Goal: Download file/media

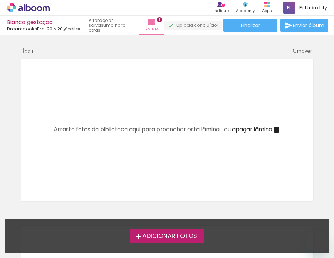
click at [143, 236] on span "Adicionar Fotos" at bounding box center [169, 236] width 55 height 6
click at [0, 0] on input "file" at bounding box center [0, 0] width 0 height 0
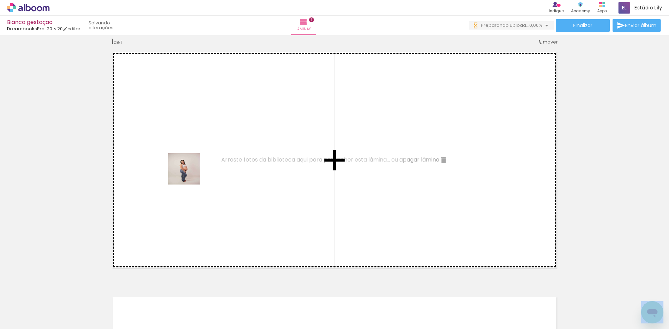
drag, startPoint x: 71, startPoint y: 310, endPoint x: 189, endPoint y: 174, distance: 179.9
click at [189, 174] on quentale-workspace at bounding box center [334, 164] width 669 height 329
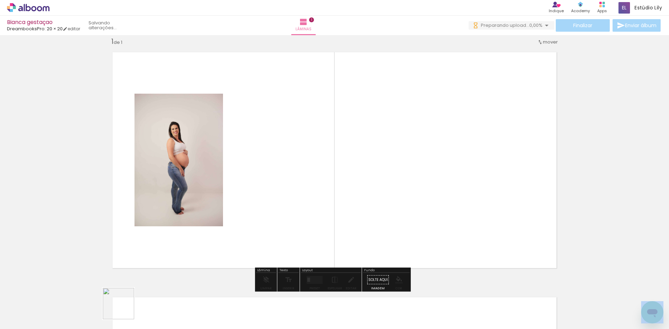
drag, startPoint x: 120, startPoint y: 312, endPoint x: 293, endPoint y: 195, distance: 209.6
click at [293, 195] on quentale-workspace at bounding box center [334, 164] width 669 height 329
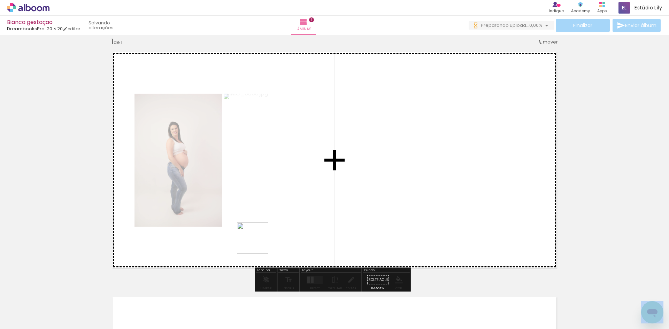
drag, startPoint x: 149, startPoint y: 312, endPoint x: 412, endPoint y: 204, distance: 284.2
click at [333, 204] on quentale-workspace at bounding box center [334, 164] width 669 height 329
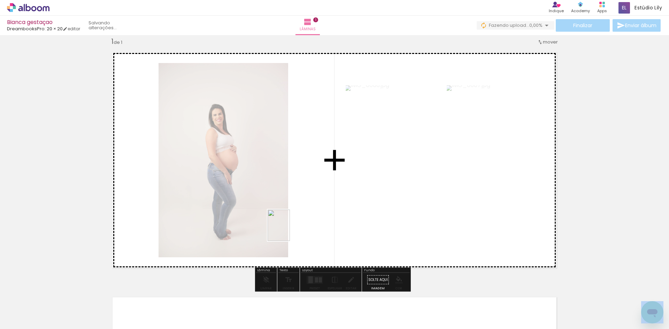
drag, startPoint x: 187, startPoint y: 312, endPoint x: 289, endPoint y: 231, distance: 130.1
click at [289, 231] on quentale-workspace at bounding box center [334, 164] width 669 height 329
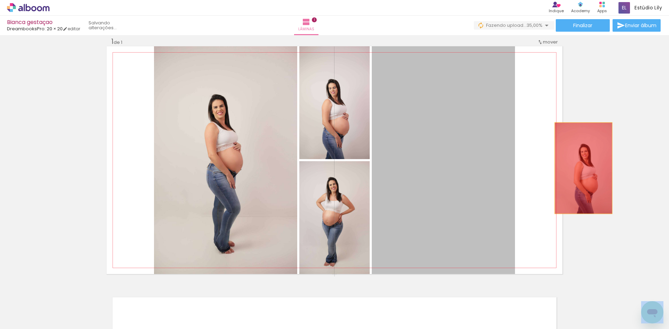
drag, startPoint x: 421, startPoint y: 187, endPoint x: 581, endPoint y: 168, distance: 161.0
click at [333, 168] on div "Inserir lâmina 1 de 1" at bounding box center [334, 274] width 669 height 491
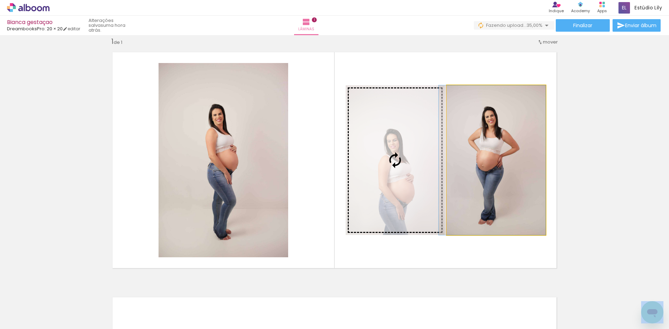
drag, startPoint x: 474, startPoint y: 160, endPoint x: 426, endPoint y: 166, distance: 48.8
click at [0, 0] on slot at bounding box center [0, 0] width 0 height 0
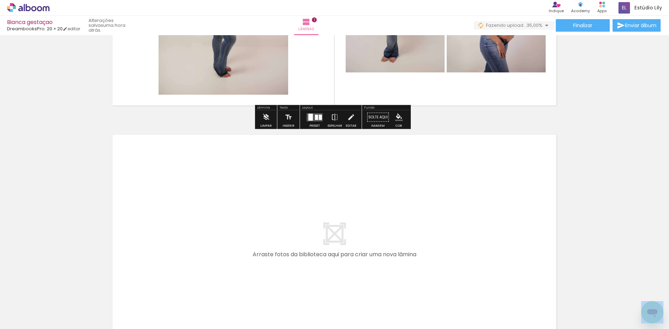
scroll to position [183, 0]
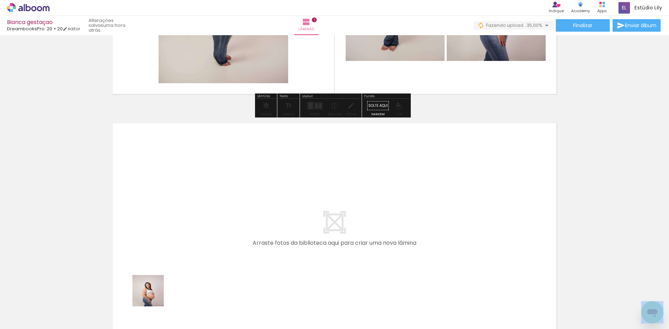
drag, startPoint x: 145, startPoint y: 315, endPoint x: 228, endPoint y: 293, distance: 86.3
click at [173, 256] on quentale-workspace at bounding box center [334, 164] width 669 height 329
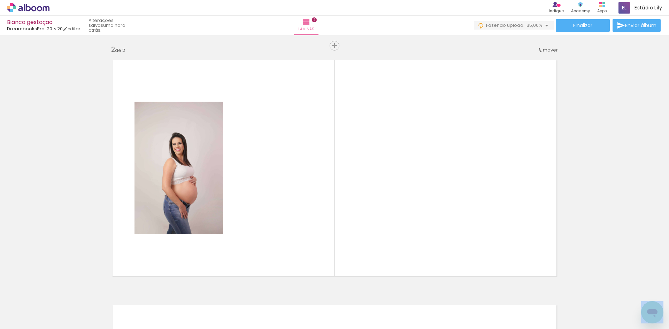
scroll to position [254, 0]
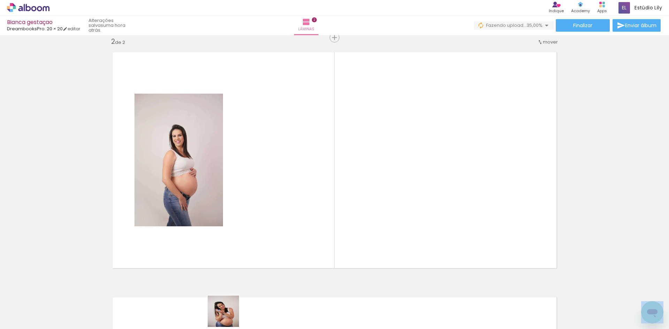
drag, startPoint x: 227, startPoint y: 319, endPoint x: 268, endPoint y: 213, distance: 114.0
click at [268, 213] on quentale-workspace at bounding box center [334, 164] width 669 height 329
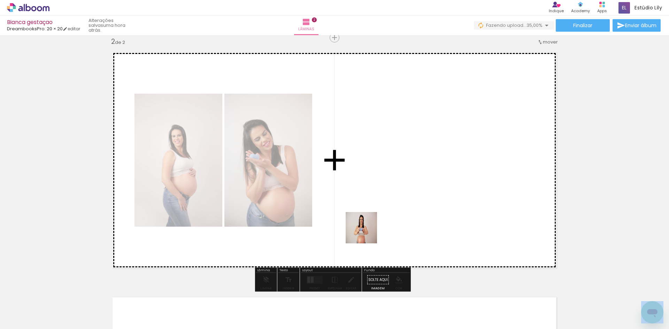
drag, startPoint x: 281, startPoint y: 298, endPoint x: 388, endPoint y: 220, distance: 132.4
click at [333, 220] on quentale-workspace at bounding box center [334, 164] width 669 height 329
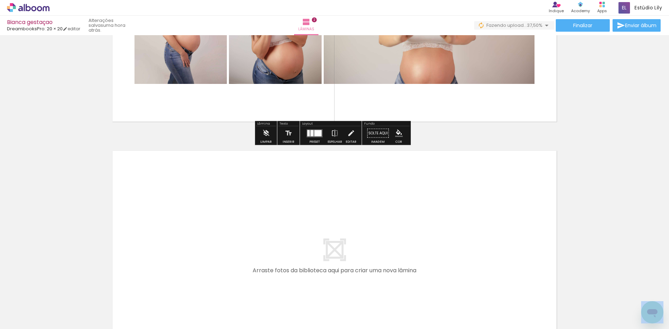
scroll to position [429, 0]
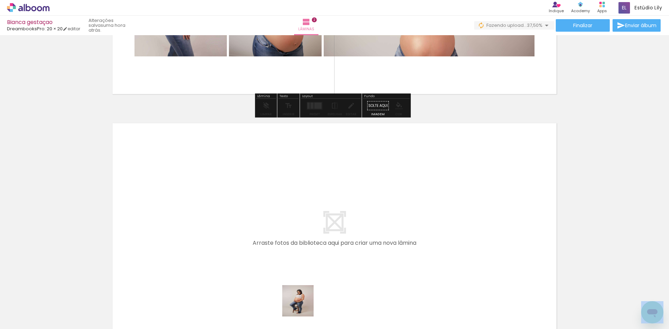
drag, startPoint x: 301, startPoint y: 311, endPoint x: 315, endPoint y: 229, distance: 82.7
click at [315, 229] on quentale-workspace at bounding box center [334, 164] width 669 height 329
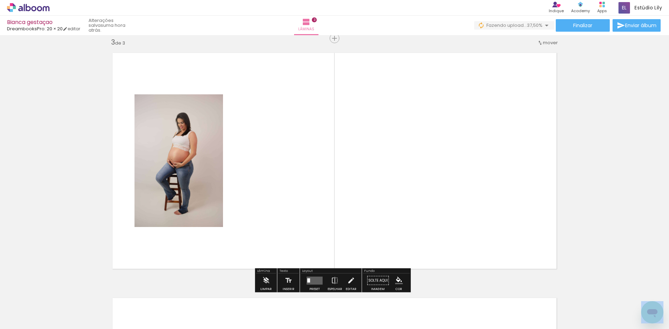
scroll to position [500, 0]
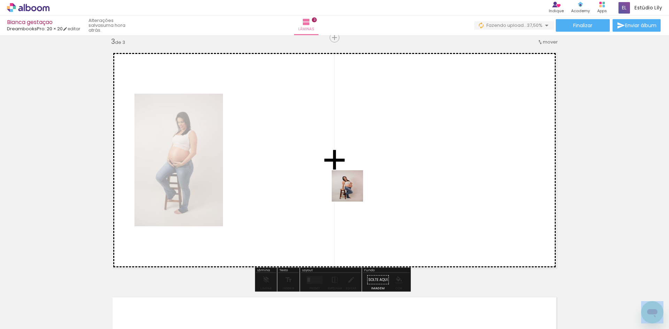
drag, startPoint x: 347, startPoint y: 303, endPoint x: 353, endPoint y: 191, distance: 112.0
click at [333, 191] on quentale-workspace at bounding box center [334, 164] width 669 height 329
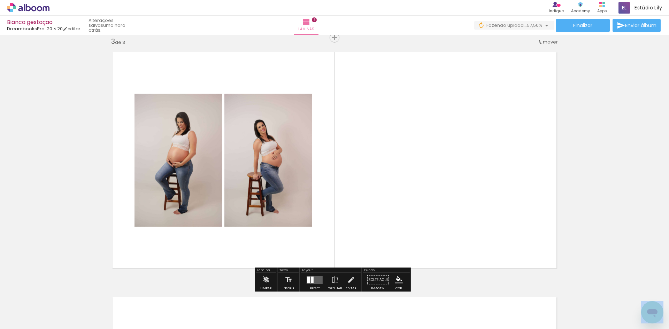
click at [333, 258] on div at bounding box center [381, 306] width 23 height 35
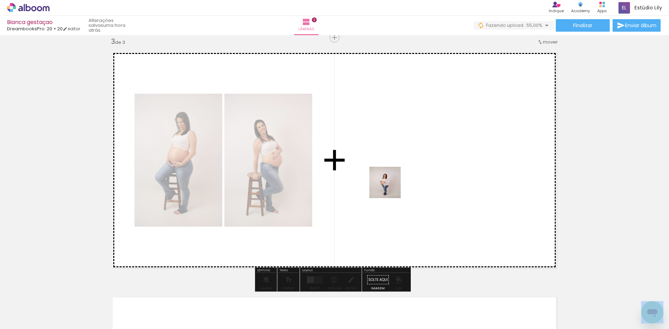
drag, startPoint x: 390, startPoint y: 216, endPoint x: 391, endPoint y: 185, distance: 30.7
click at [333, 186] on quentale-workspace at bounding box center [334, 164] width 669 height 329
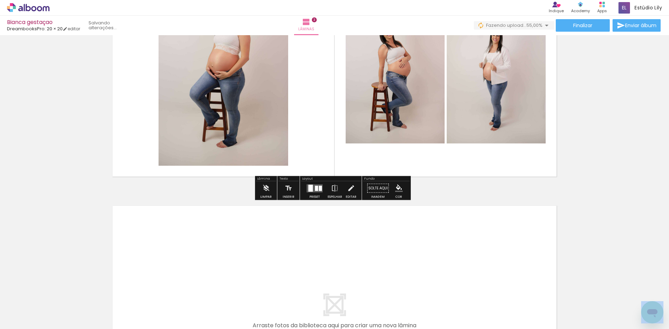
scroll to position [604, 0]
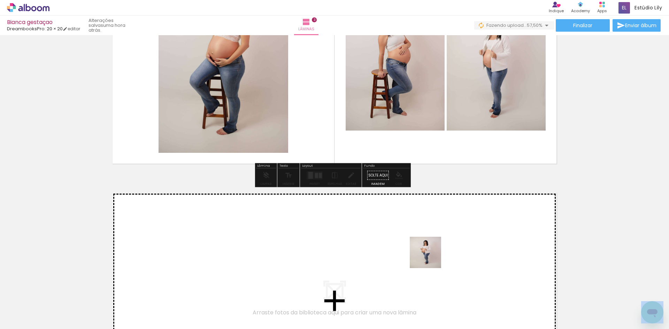
drag, startPoint x: 430, startPoint y: 318, endPoint x: 431, endPoint y: 258, distance: 60.3
click at [333, 258] on quentale-workspace at bounding box center [334, 164] width 669 height 329
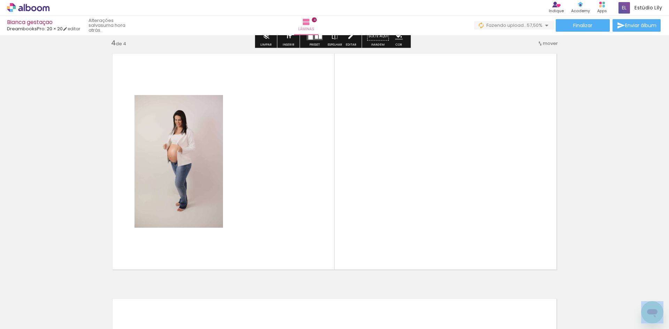
scroll to position [745, 0]
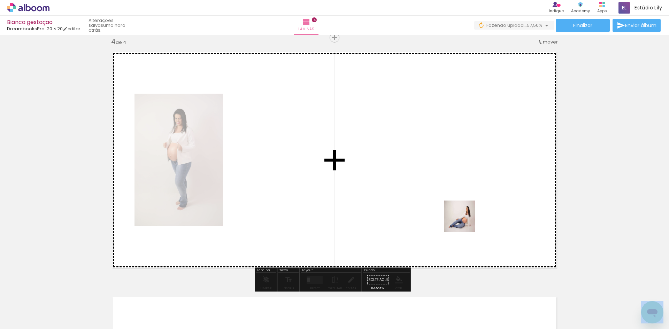
drag, startPoint x: 463, startPoint y: 316, endPoint x: 465, endPoint y: 222, distance: 94.8
click at [333, 222] on quentale-workspace at bounding box center [334, 164] width 669 height 329
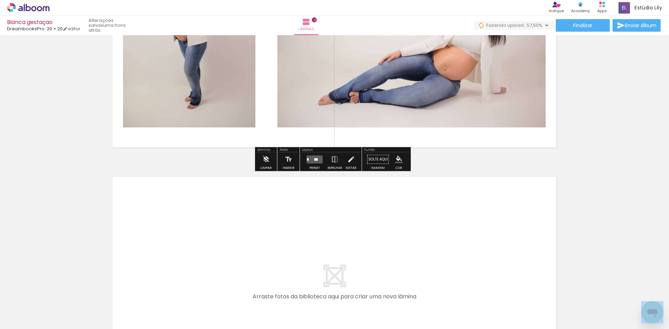
scroll to position [884, 0]
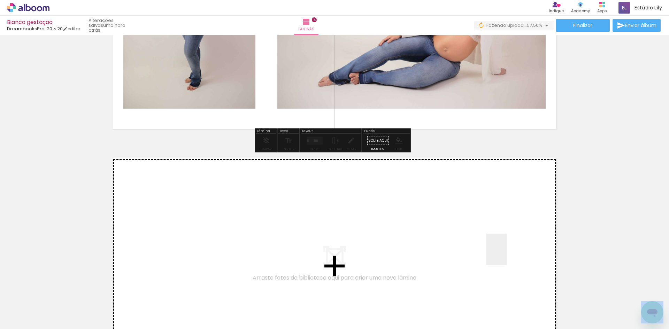
drag, startPoint x: 505, startPoint y: 304, endPoint x: 503, endPoint y: 228, distance: 76.3
click at [333, 228] on quentale-workspace at bounding box center [334, 164] width 669 height 329
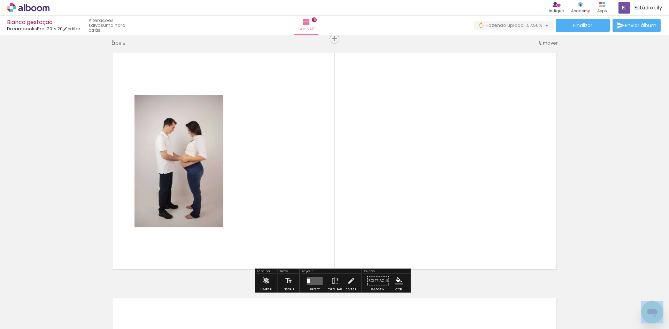
scroll to position [990, 0]
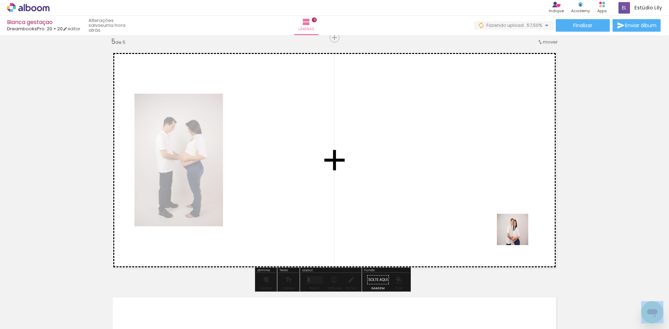
drag, startPoint x: 536, startPoint y: 311, endPoint x: 518, endPoint y: 235, distance: 78.1
click at [333, 235] on quentale-workspace at bounding box center [334, 164] width 669 height 329
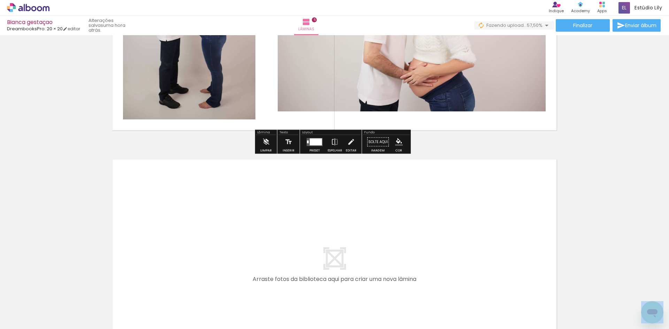
scroll to position [1130, 0]
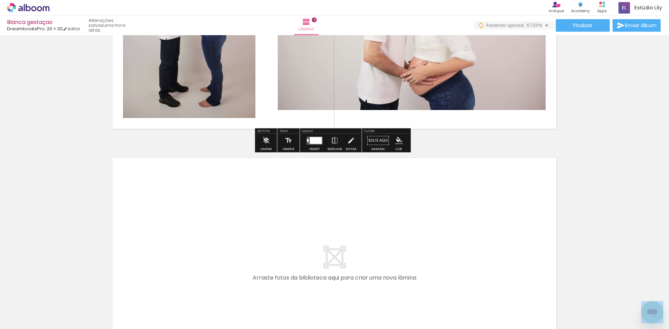
drag, startPoint x: 581, startPoint y: 307, endPoint x: 503, endPoint y: 244, distance: 100.4
click at [333, 244] on quentale-workspace at bounding box center [334, 164] width 669 height 329
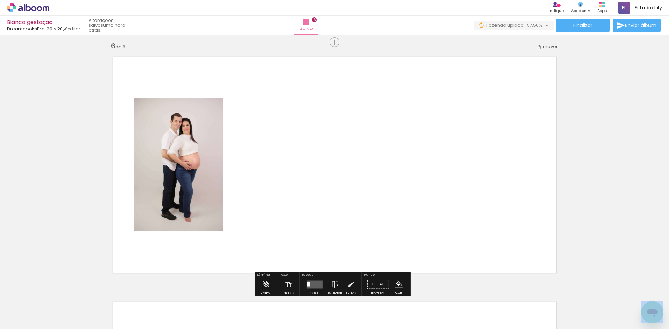
scroll to position [1236, 0]
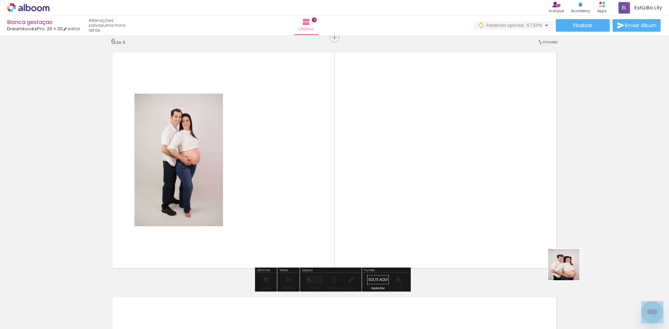
drag, startPoint x: 622, startPoint y: 304, endPoint x: 514, endPoint y: 238, distance: 126.7
click at [333, 238] on quentale-workspace at bounding box center [334, 164] width 669 height 329
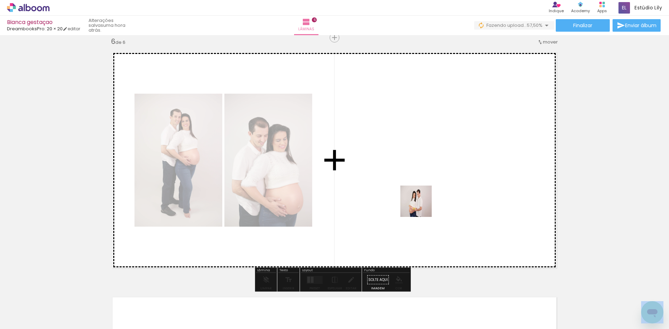
drag, startPoint x: 131, startPoint y: 311, endPoint x: 421, endPoint y: 207, distance: 308.3
click at [333, 207] on quentale-workspace at bounding box center [334, 164] width 669 height 329
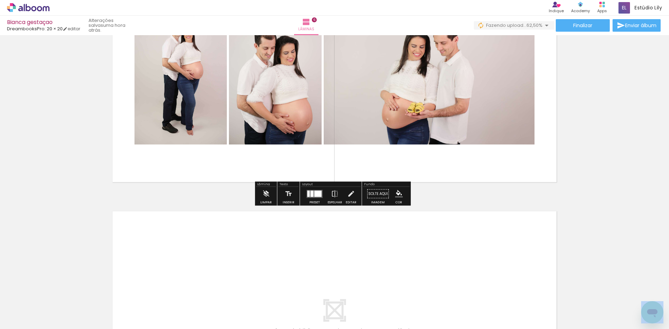
scroll to position [1340, 0]
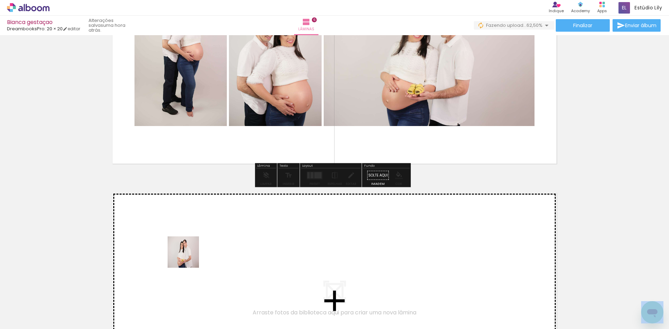
drag, startPoint x: 174, startPoint y: 305, endPoint x: 189, endPoint y: 256, distance: 50.9
click at [189, 256] on quentale-workspace at bounding box center [334, 164] width 669 height 329
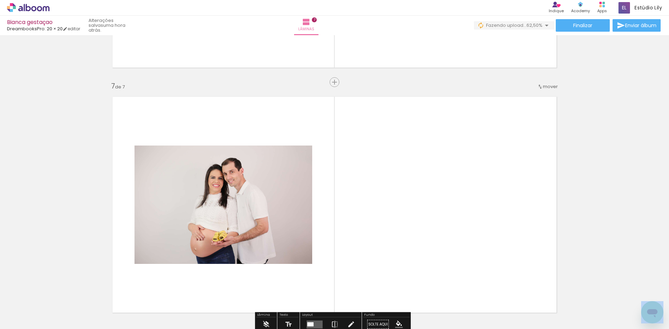
scroll to position [1481, 0]
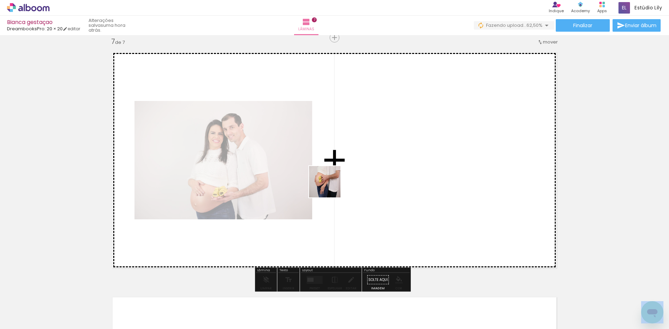
drag, startPoint x: 215, startPoint y: 303, endPoint x: 357, endPoint y: 174, distance: 191.9
click at [333, 174] on quentale-workspace at bounding box center [334, 164] width 669 height 329
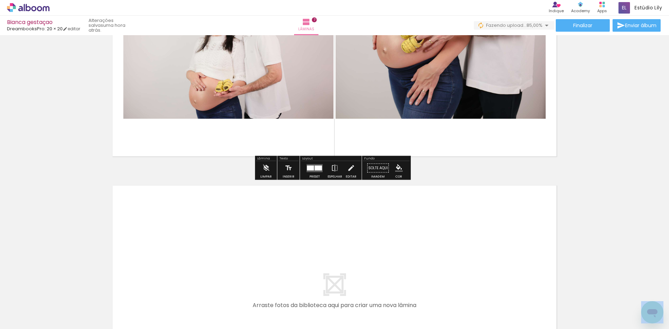
scroll to position [1620, 0]
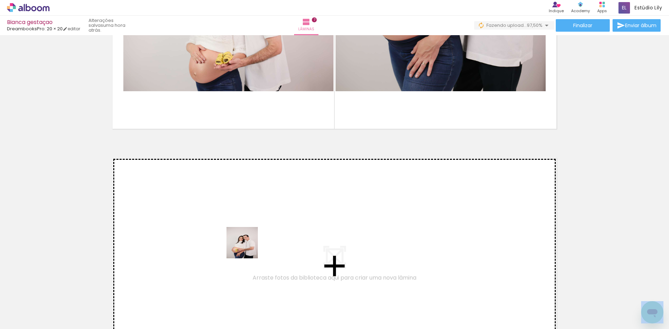
drag, startPoint x: 249, startPoint y: 309, endPoint x: 247, endPoint y: 245, distance: 64.5
click at [247, 245] on quentale-workspace at bounding box center [334, 164] width 669 height 329
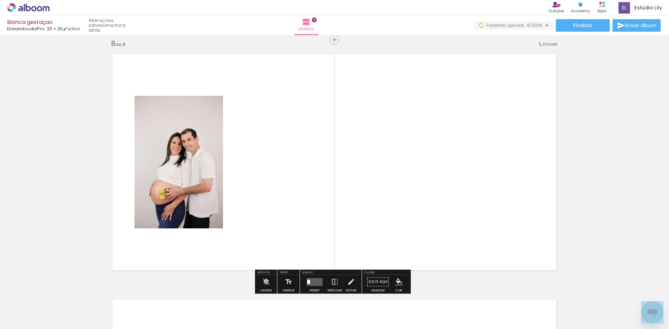
scroll to position [1726, 0]
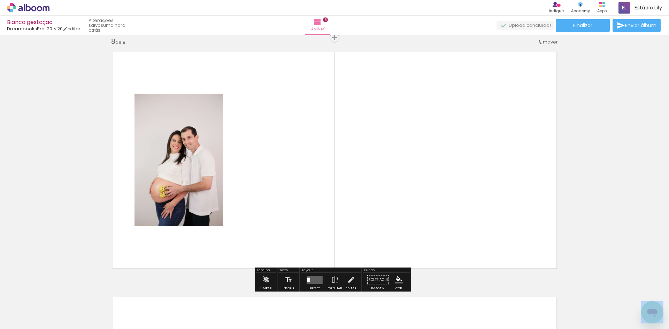
drag, startPoint x: 288, startPoint y: 307, endPoint x: 326, endPoint y: 288, distance: 42.5
click at [307, 220] on quentale-workspace at bounding box center [334, 164] width 669 height 329
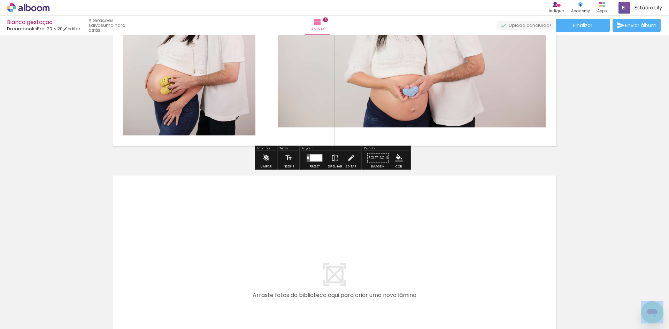
scroll to position [1866, 0]
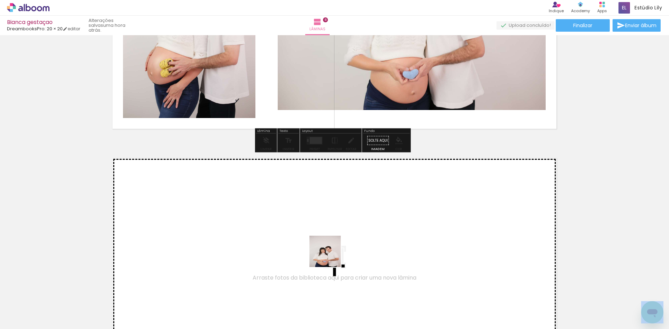
drag, startPoint x: 330, startPoint y: 308, endPoint x: 329, endPoint y: 241, distance: 67.3
click at [329, 241] on quentale-workspace at bounding box center [334, 164] width 669 height 329
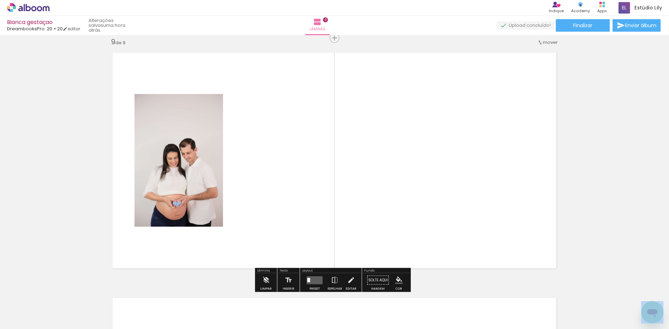
scroll to position [1972, 0]
drag, startPoint x: 486, startPoint y: 313, endPoint x: 512, endPoint y: 300, distance: 28.8
click at [333, 230] on quentale-workspace at bounding box center [334, 164] width 669 height 329
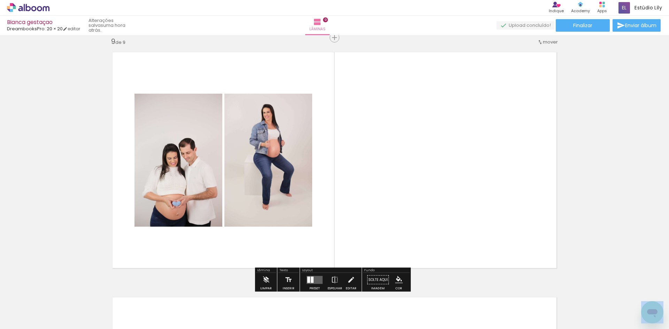
drag, startPoint x: 527, startPoint y: 321, endPoint x: 484, endPoint y: 235, distance: 96.6
click at [333, 235] on quentale-workspace at bounding box center [334, 164] width 669 height 329
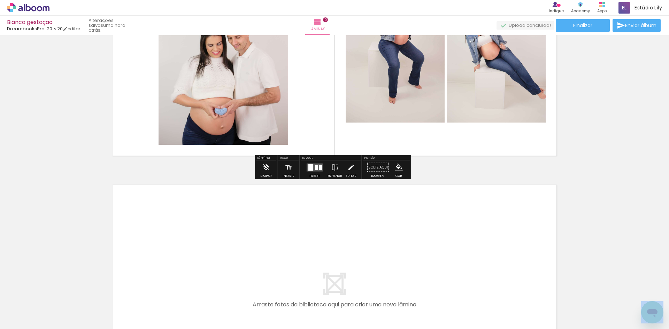
scroll to position [2111, 0]
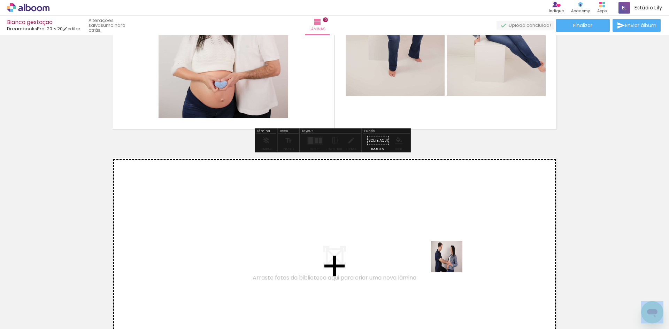
drag, startPoint x: 446, startPoint y: 311, endPoint x: 452, endPoint y: 257, distance: 53.6
click at [333, 257] on quentale-workspace at bounding box center [334, 164] width 669 height 329
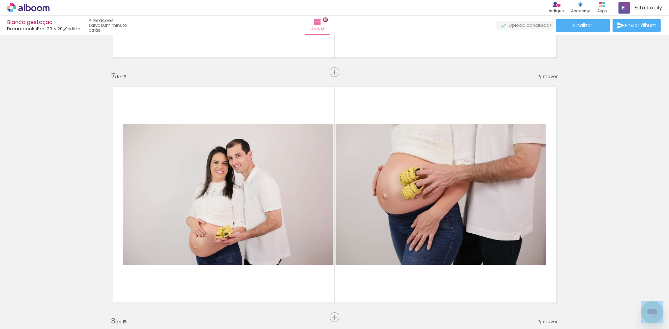
scroll to position [1457, 0]
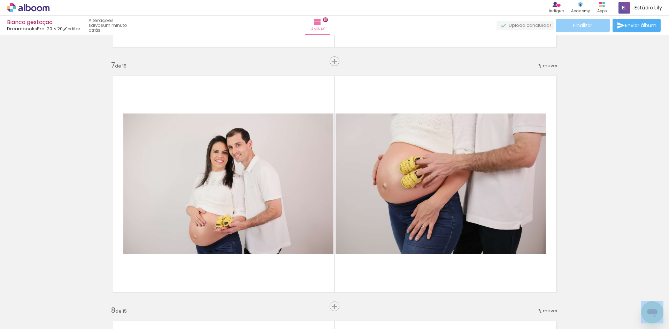
click at [590, 27] on span "Finalizar" at bounding box center [582, 25] width 19 height 5
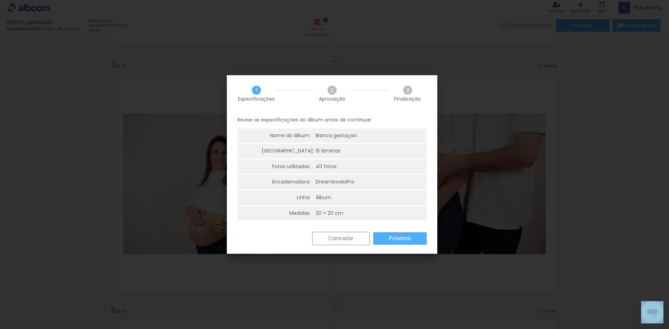
click at [398, 243] on paper-button "Próximo" at bounding box center [400, 238] width 54 height 13
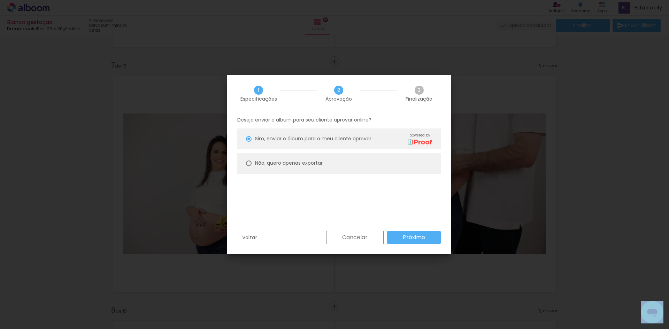
click at [339, 164] on paper-radio-button "Não, quero apenas exportar" at bounding box center [339, 163] width 204 height 21
type paper-radio-button "on"
click at [428, 237] on paper-button "Próximo" at bounding box center [414, 237] width 54 height 13
type input "Alta, 300 DPI"
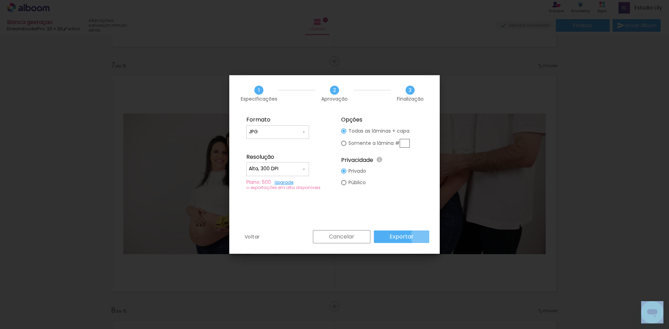
click at [428, 237] on paper-button "Exportar" at bounding box center [401, 237] width 55 height 13
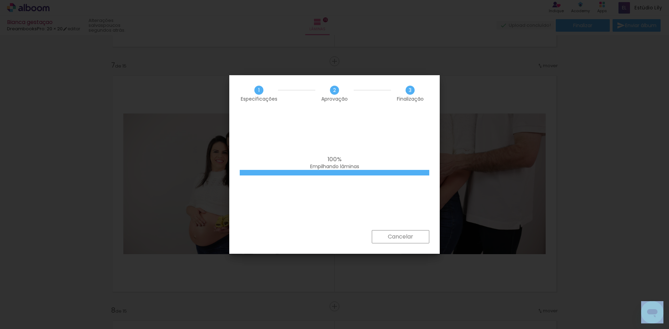
scroll to position [0, 951]
click at [363, 163] on div "100% Empilhando lâminas" at bounding box center [335, 163] width 190 height 14
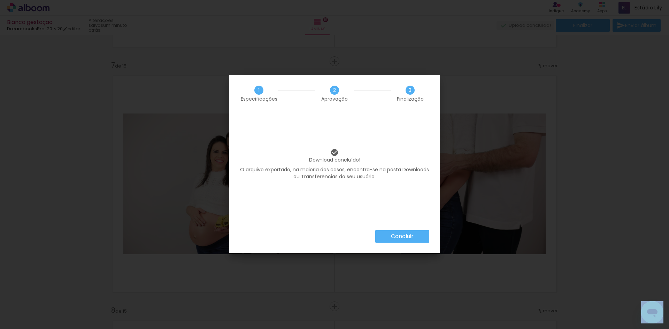
click at [405, 231] on paper-button "Concluir" at bounding box center [402, 236] width 54 height 13
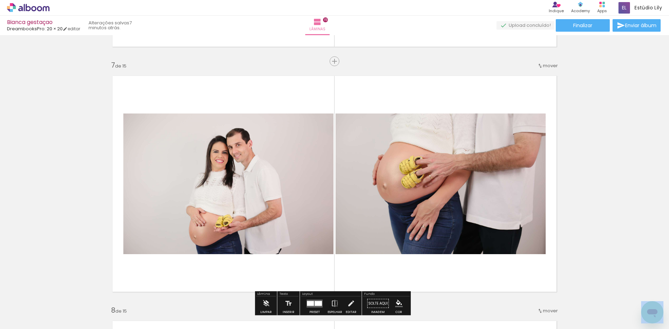
scroll to position [0, 951]
